Goal: Find specific page/section: Find specific page/section

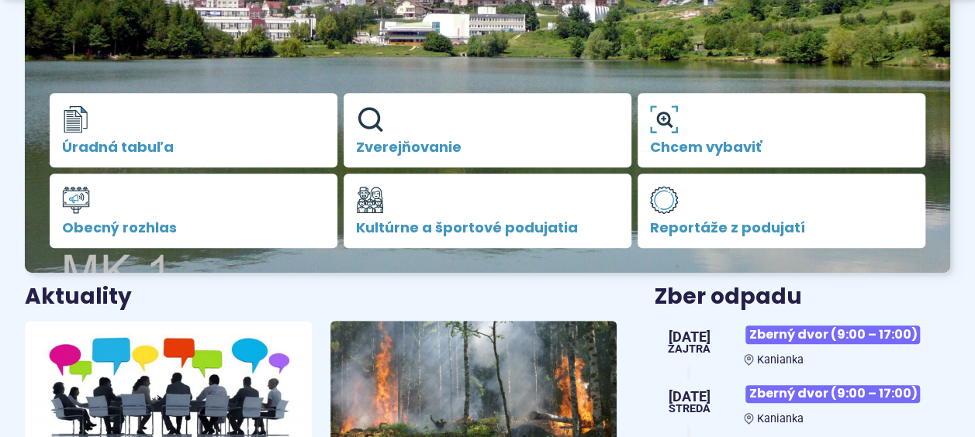
scroll to position [374, 0]
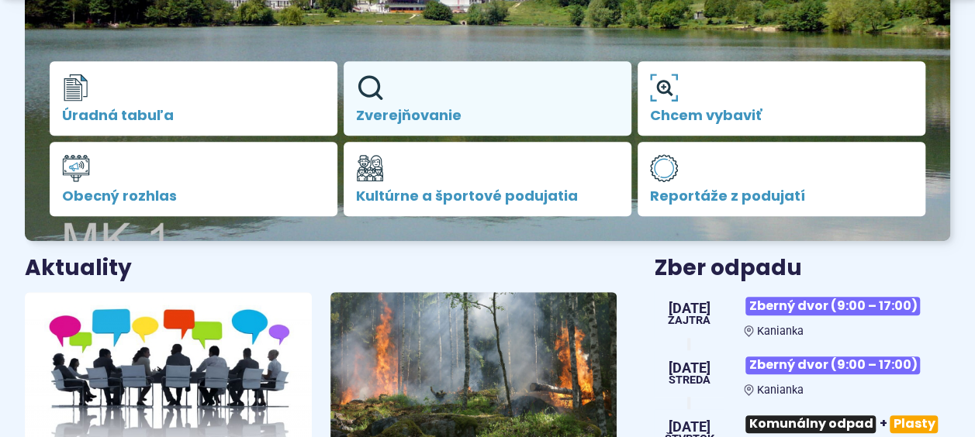
click at [378, 112] on span "Zverejňovanie" at bounding box center [487, 116] width 263 height 16
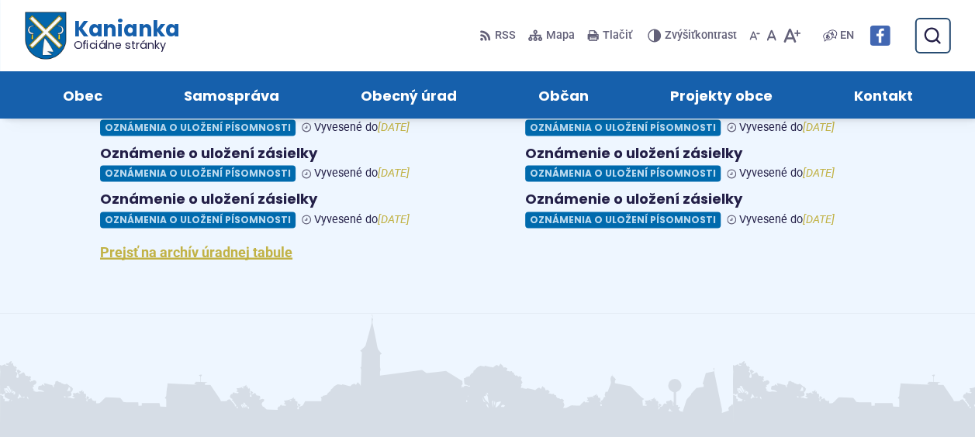
scroll to position [1110, 0]
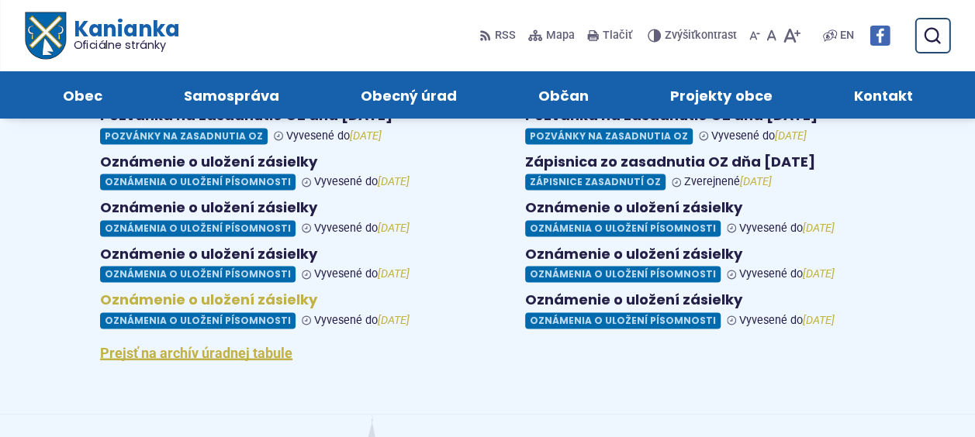
click at [195, 309] on figure at bounding box center [275, 309] width 350 height 37
